Goal: Task Accomplishment & Management: Manage account settings

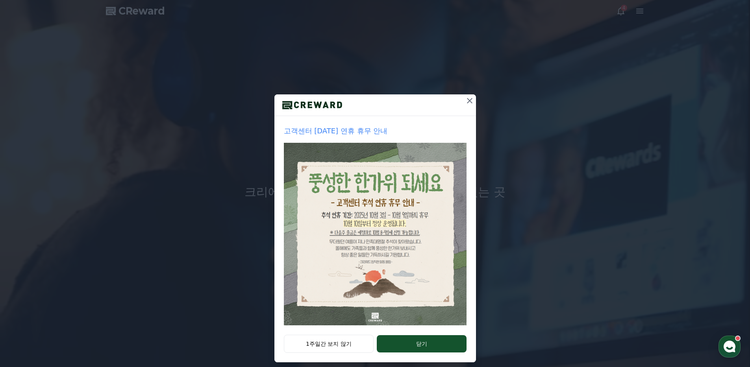
drag, startPoint x: 405, startPoint y: 340, endPoint x: 406, endPoint y: 326, distance: 14.2
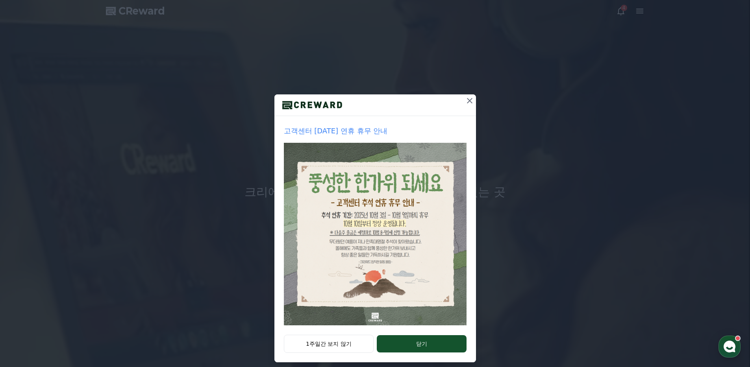
click at [405, 340] on button "닫기" at bounding box center [421, 343] width 89 height 17
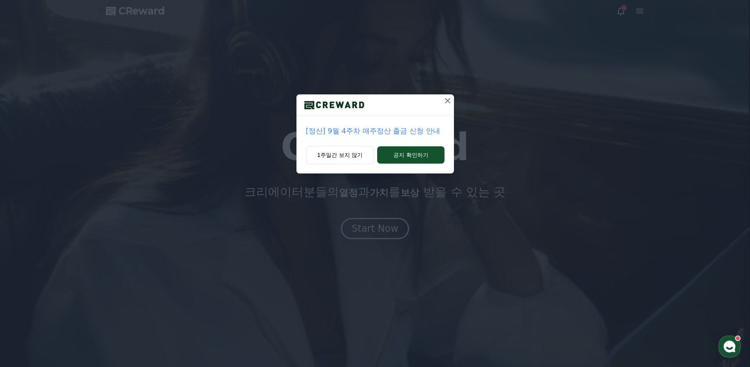
click at [449, 100] on icon at bounding box center [447, 100] width 9 height 9
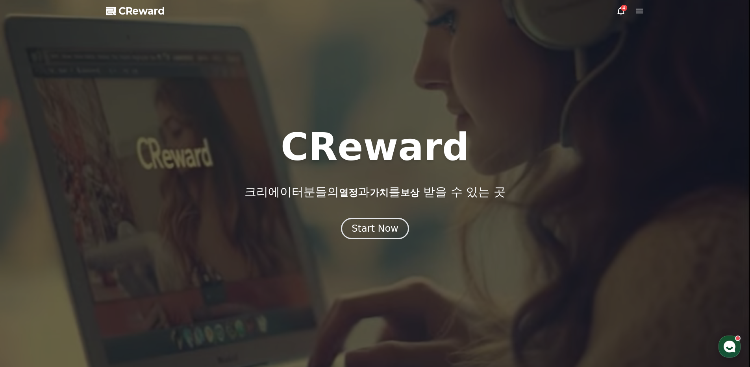
click at [621, 11] on icon at bounding box center [620, 10] width 9 height 9
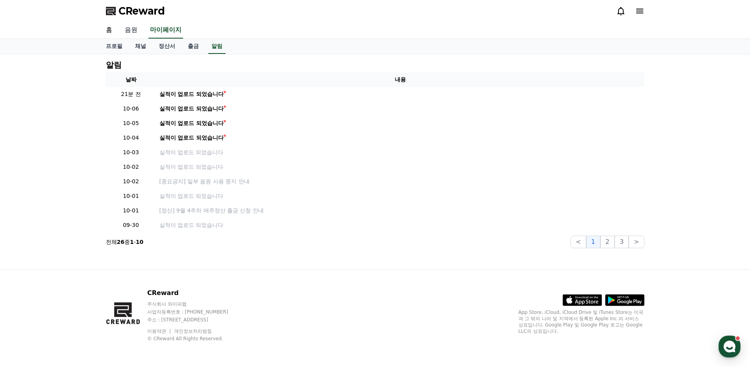
click at [133, 28] on link "음원" at bounding box center [130, 30] width 25 height 17
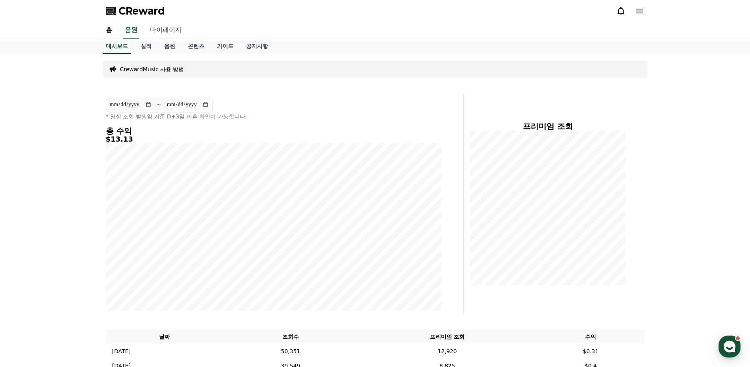
click at [171, 28] on link "마이페이지" at bounding box center [166, 30] width 44 height 17
select select "**********"
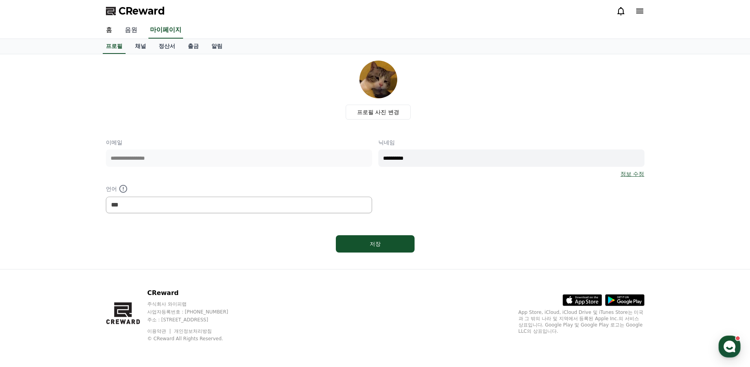
click at [136, 34] on link "음원" at bounding box center [130, 30] width 25 height 17
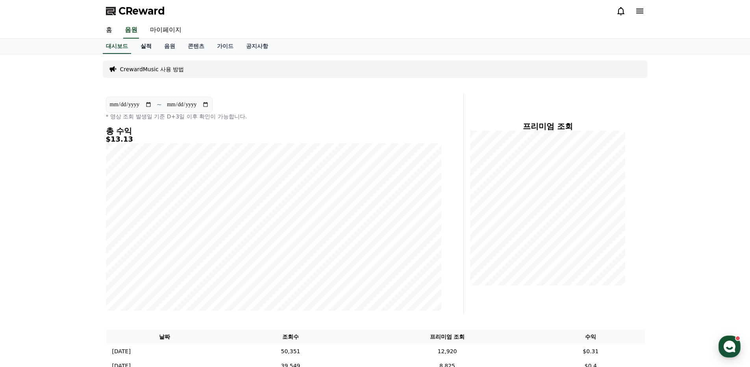
click at [150, 45] on link "실적" at bounding box center [146, 46] width 24 height 15
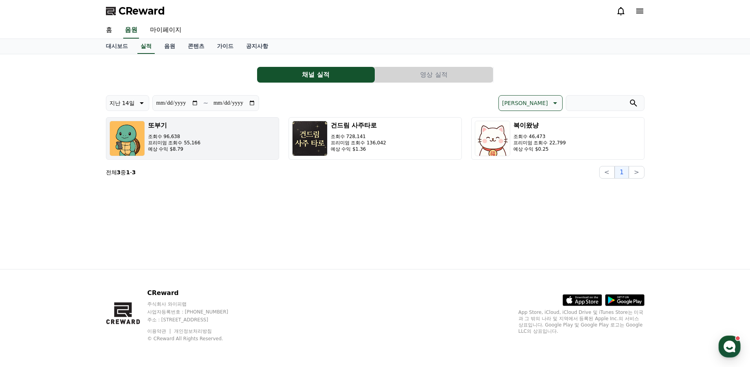
click at [194, 140] on p "프리미엄 조회수 55,166" at bounding box center [174, 143] width 53 height 6
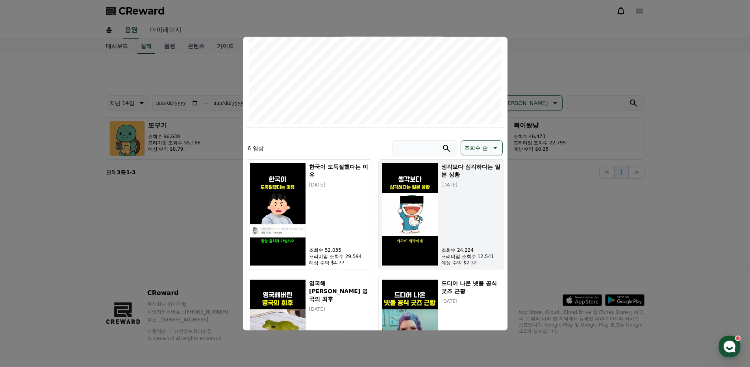
scroll to position [131, 0]
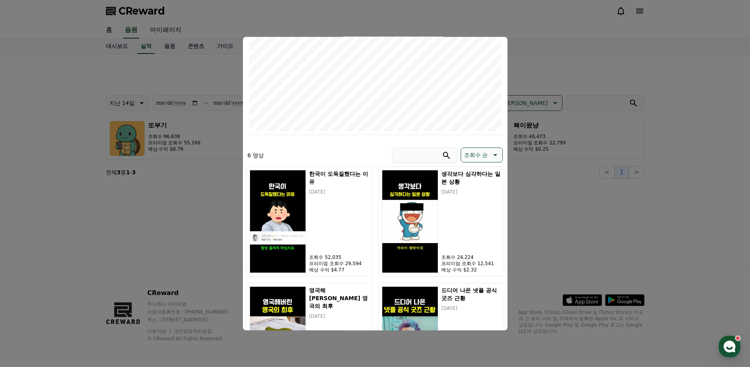
click at [588, 193] on button "close modal" at bounding box center [375, 183] width 750 height 367
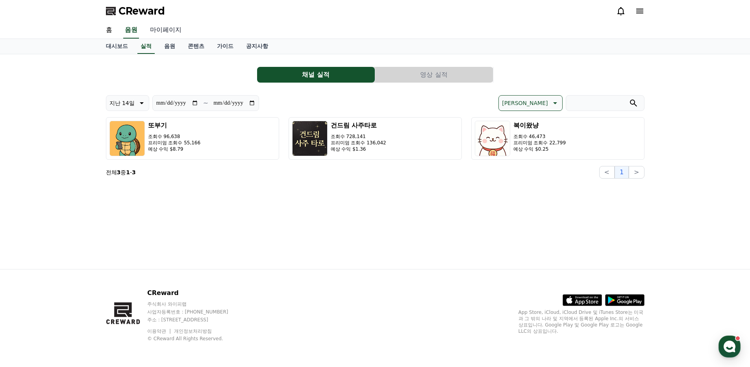
click at [172, 34] on link "마이페이지" at bounding box center [166, 30] width 44 height 17
select select "**********"
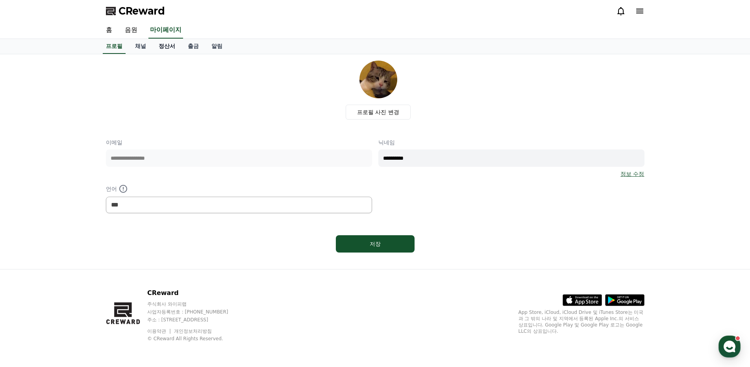
click at [168, 47] on link "정산서" at bounding box center [166, 46] width 29 height 15
